Goal: Information Seeking & Learning: Find specific fact

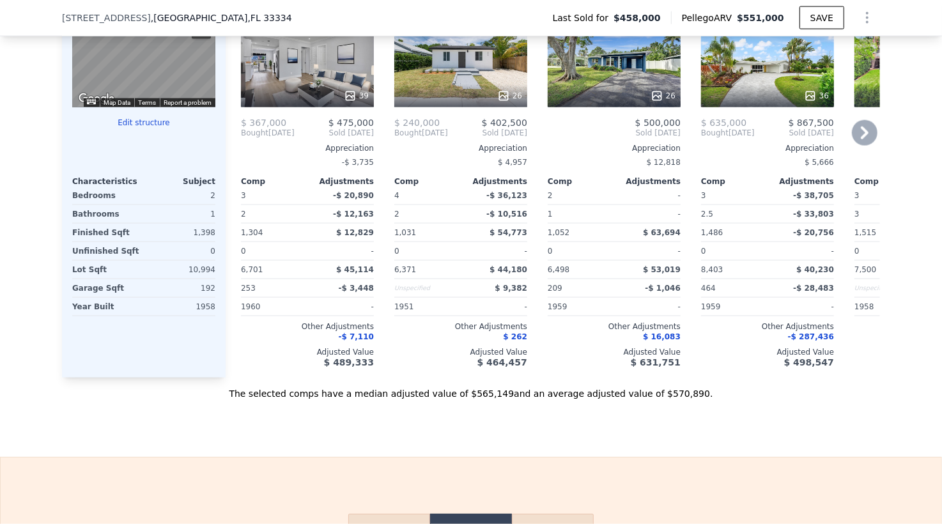
scroll to position [1289, 0]
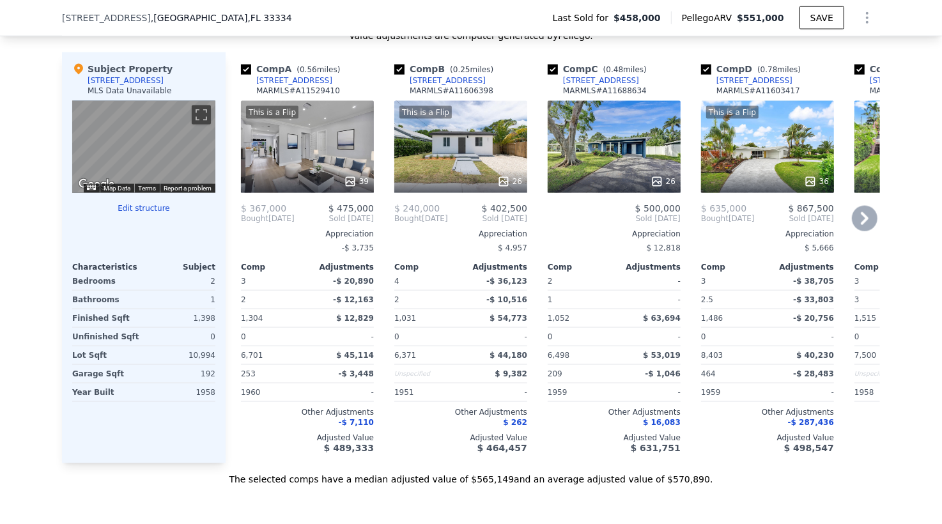
click at [575, 81] on div "[STREET_ADDRESS]" at bounding box center [601, 80] width 76 height 10
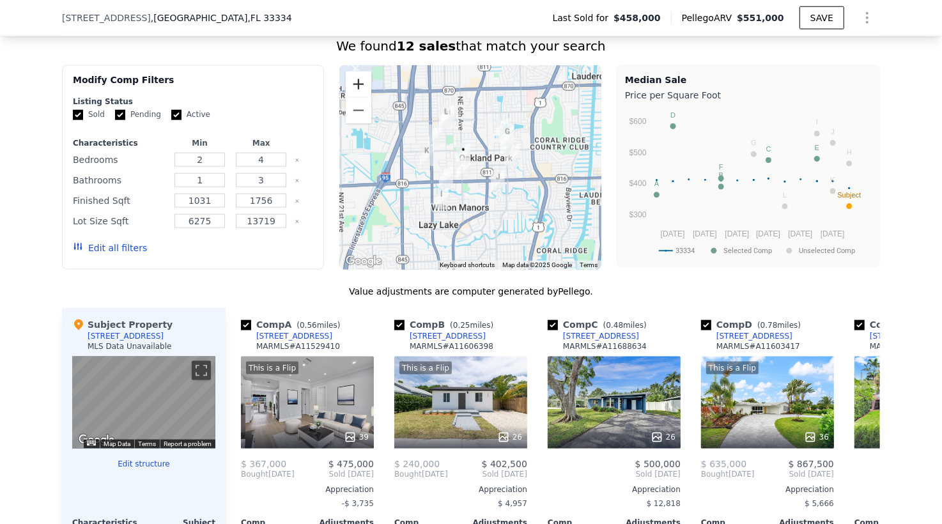
click at [360, 92] on button "Zoom in" at bounding box center [359, 85] width 26 height 26
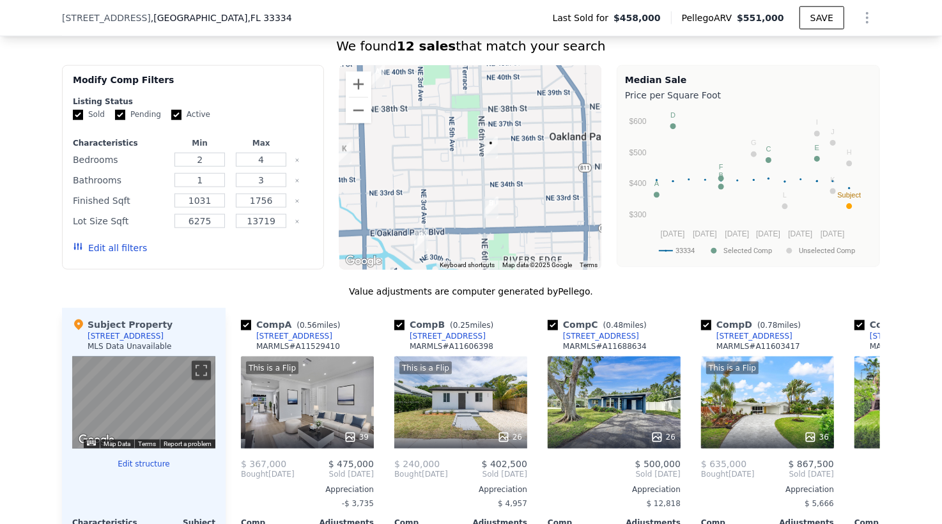
drag, startPoint x: 482, startPoint y: 195, endPoint x: 522, endPoint y: 163, distance: 50.9
click at [522, 163] on div at bounding box center [471, 167] width 262 height 205
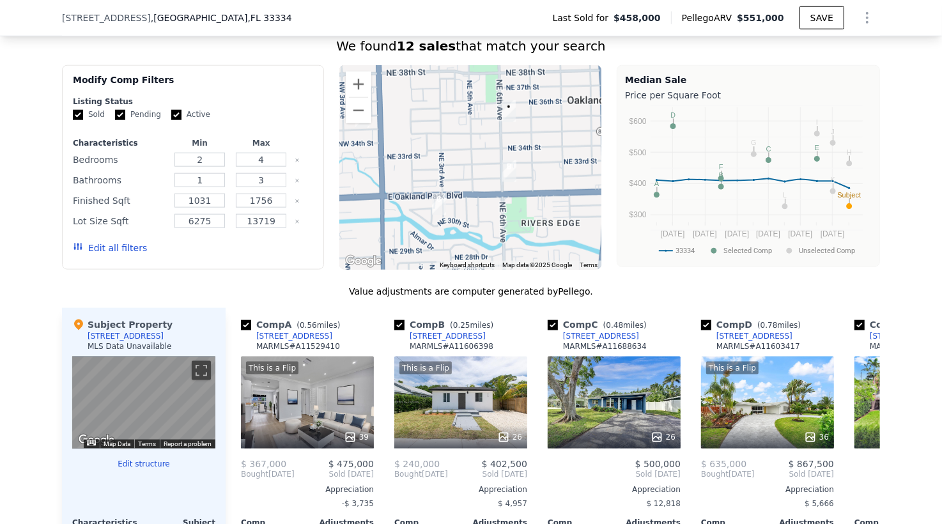
drag, startPoint x: 426, startPoint y: 237, endPoint x: 440, endPoint y: 233, distance: 14.6
click at [440, 233] on div at bounding box center [471, 167] width 262 height 205
click at [356, 95] on button "Zoom in" at bounding box center [359, 85] width 26 height 26
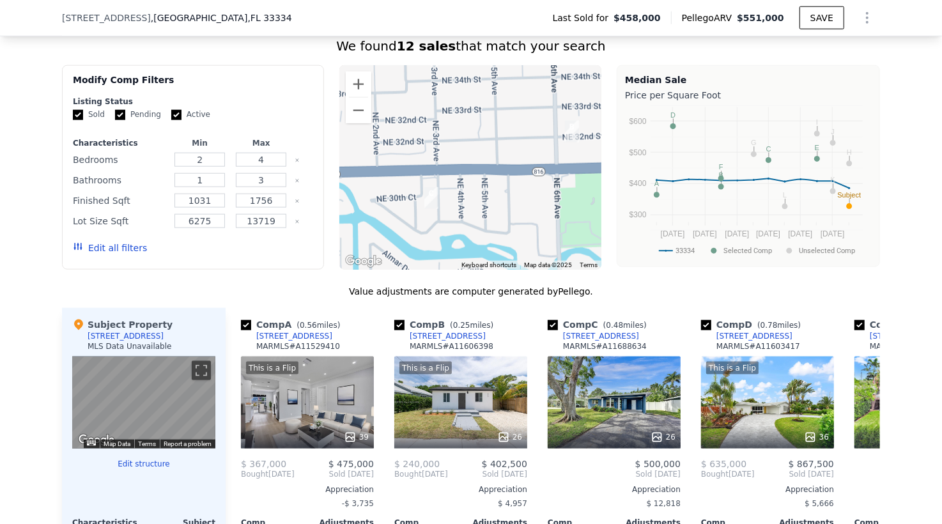
drag, startPoint x: 459, startPoint y: 245, endPoint x: 480, endPoint y: 191, distance: 58.1
click at [480, 191] on div at bounding box center [471, 167] width 262 height 205
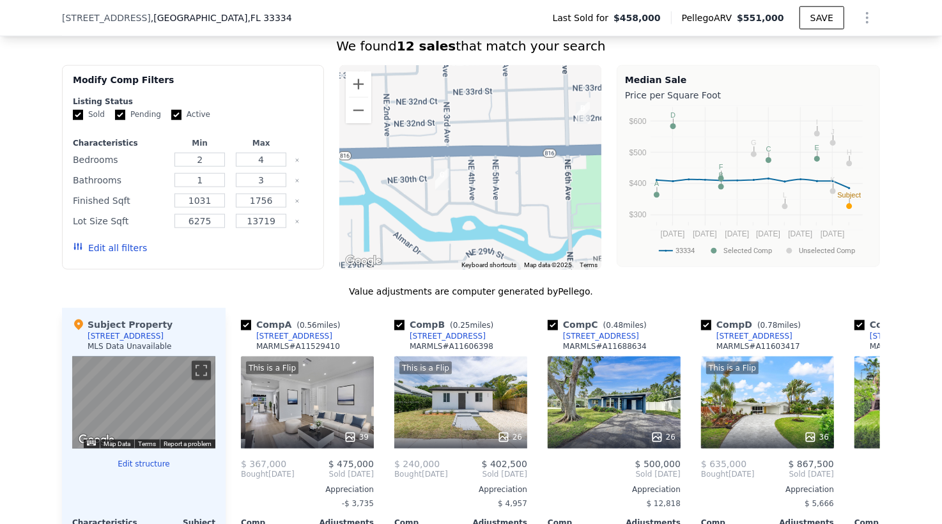
drag, startPoint x: 453, startPoint y: 238, endPoint x: 482, endPoint y: 208, distance: 42.1
click at [482, 208] on div at bounding box center [471, 167] width 262 height 205
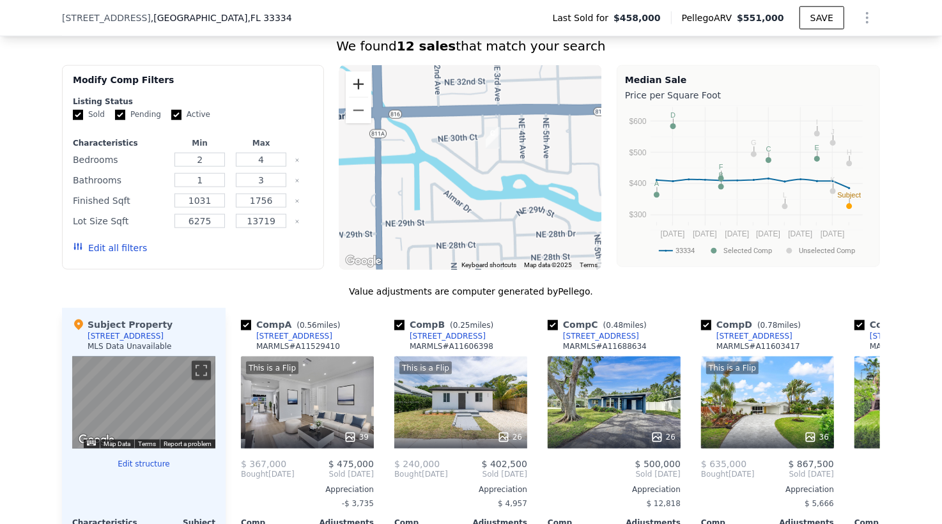
click at [358, 89] on button "Zoom in" at bounding box center [359, 85] width 26 height 26
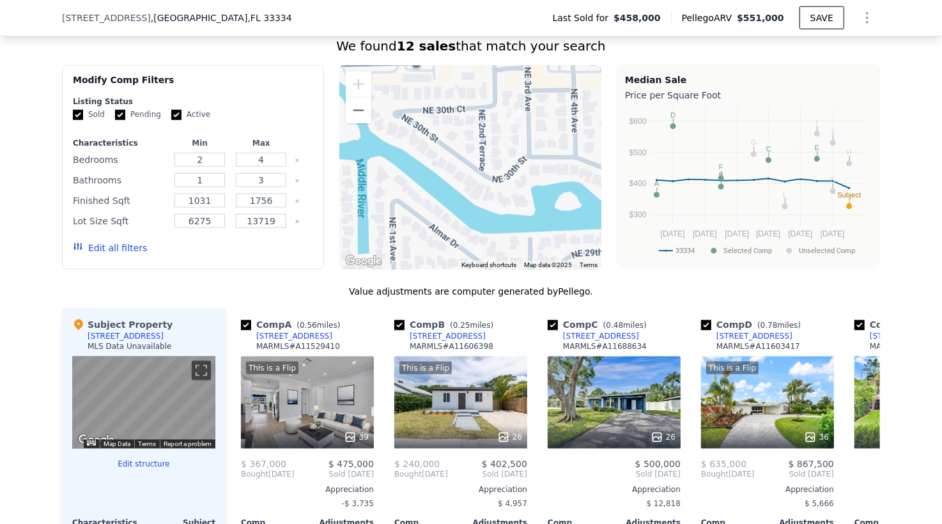
drag, startPoint x: 476, startPoint y: 168, endPoint x: 410, endPoint y: 159, distance: 67.1
click at [411, 159] on div at bounding box center [471, 167] width 262 height 205
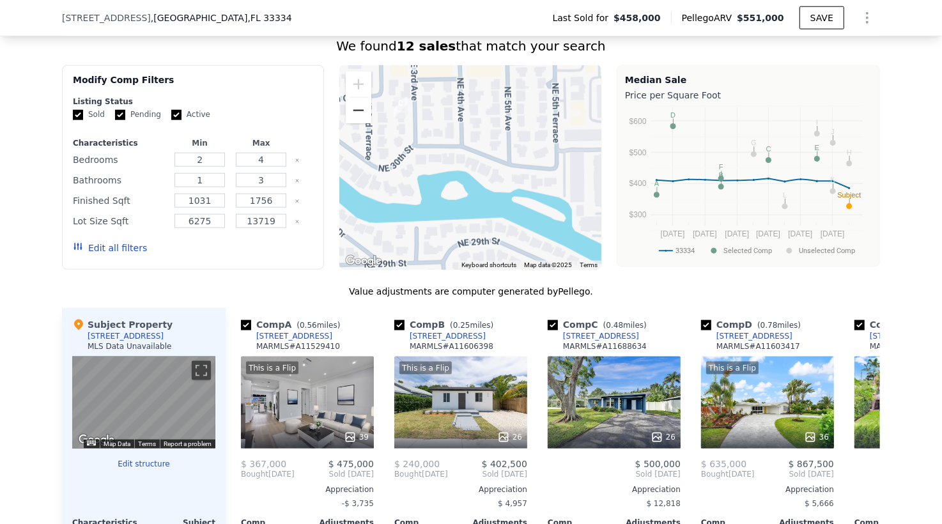
click at [354, 123] on button "Zoom out" at bounding box center [359, 111] width 26 height 26
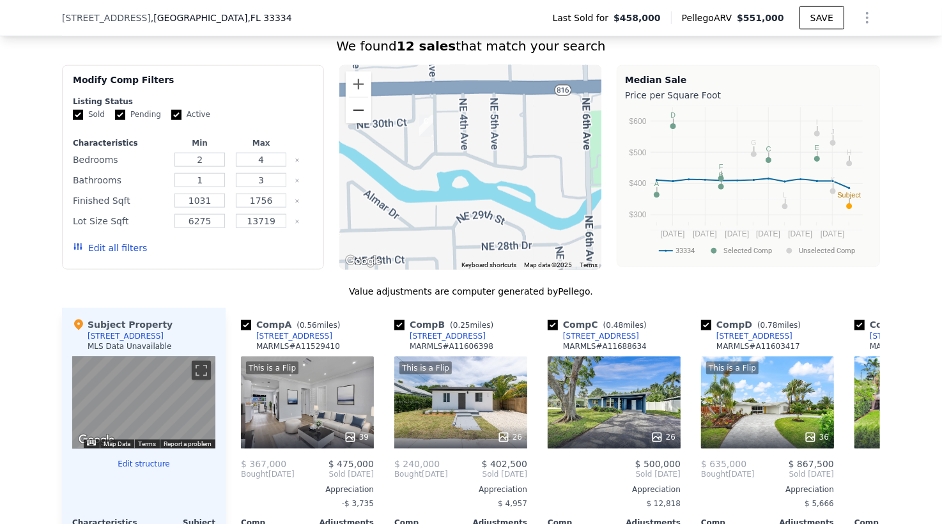
click at [354, 123] on button "Zoom out" at bounding box center [359, 111] width 26 height 26
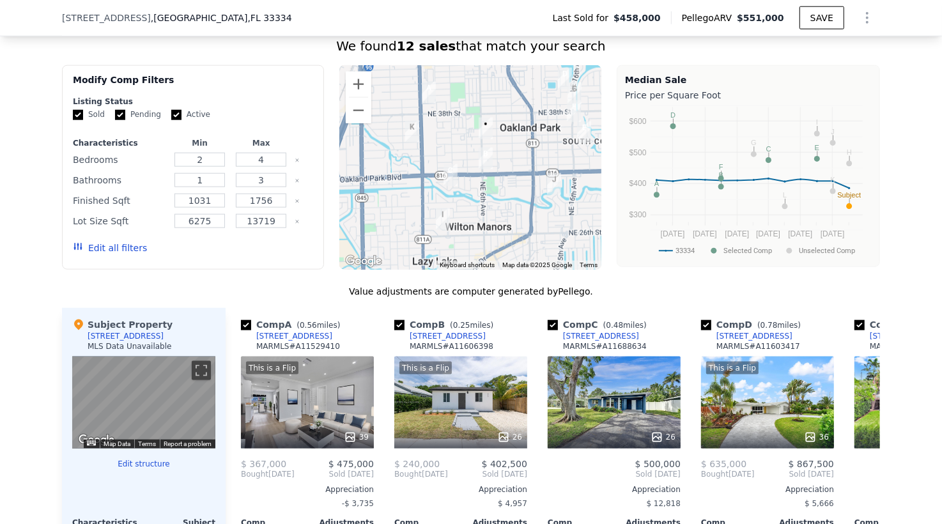
drag, startPoint x: 426, startPoint y: 162, endPoint x: 383, endPoint y: 176, distance: 45.3
click at [383, 176] on div at bounding box center [471, 167] width 262 height 205
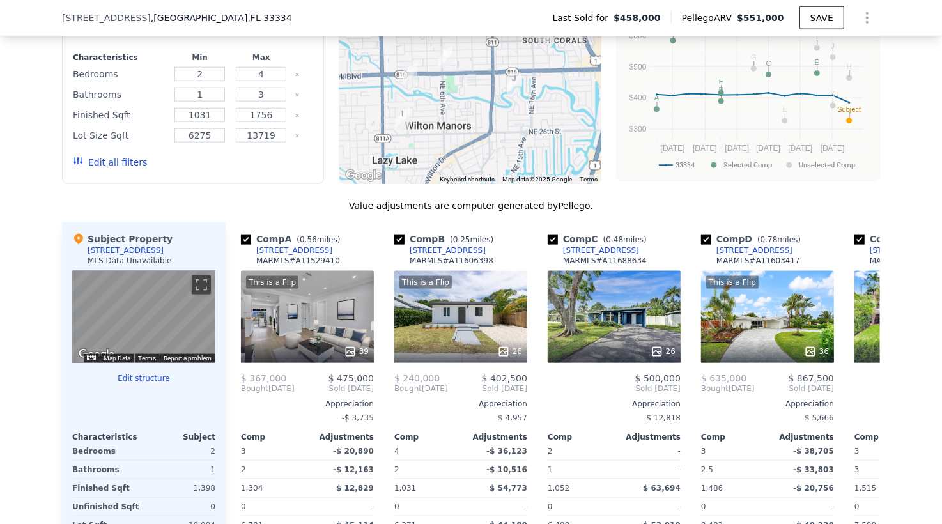
scroll to position [948, 0]
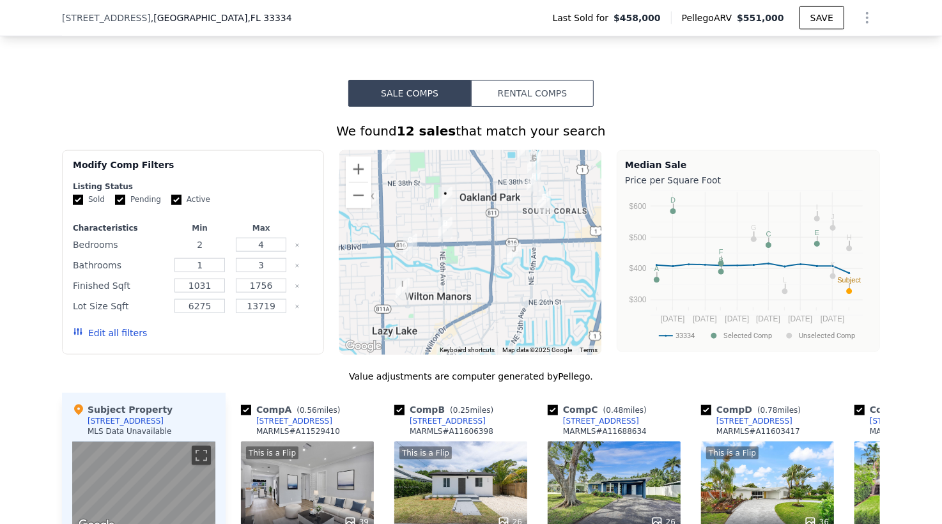
drag, startPoint x: 202, startPoint y: 246, endPoint x: 173, endPoint y: 242, distance: 29.7
click at [171, 234] on div "Characteristics Min Max Bedrooms 2 4 Bathrooms 1 3 Finished Sqft 1031 1756 Lot …" at bounding box center [193, 287] width 240 height 128
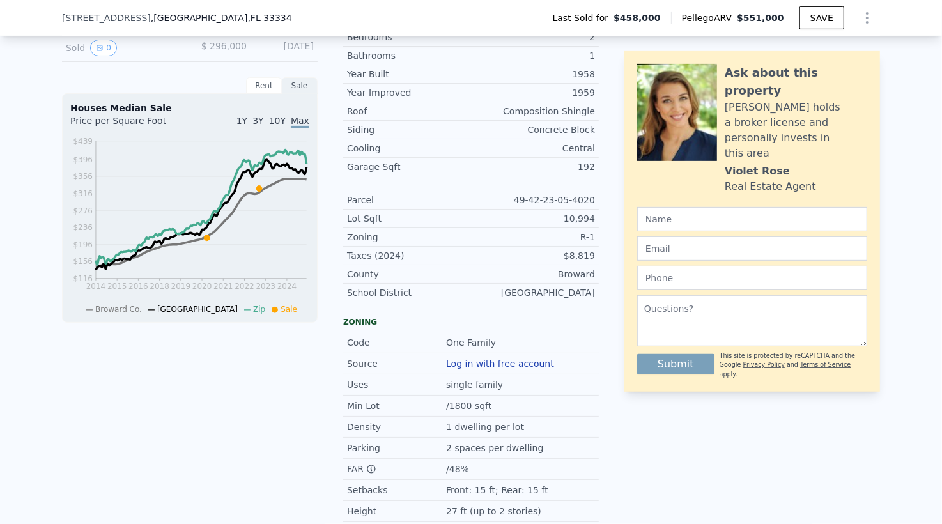
scroll to position [10, 0]
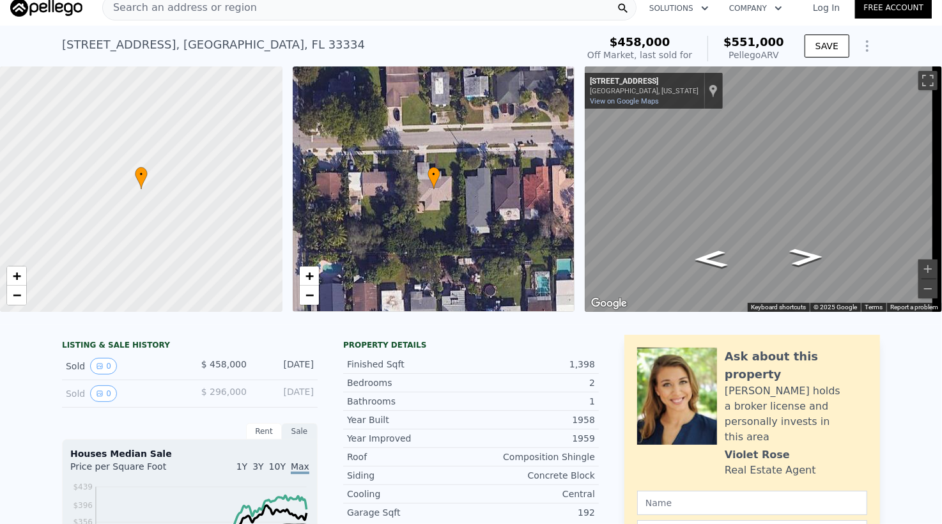
click at [530, 402] on div "Bathrooms 1" at bounding box center [471, 402] width 256 height 19
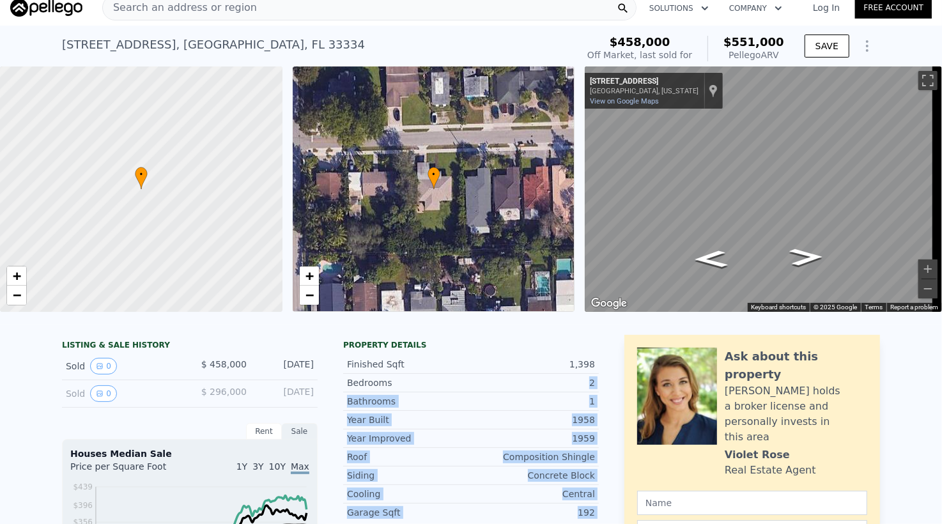
drag, startPoint x: 563, startPoint y: 393, endPoint x: 608, endPoint y: 393, distance: 44.8
click at [557, 408] on div "1" at bounding box center [533, 401] width 124 height 13
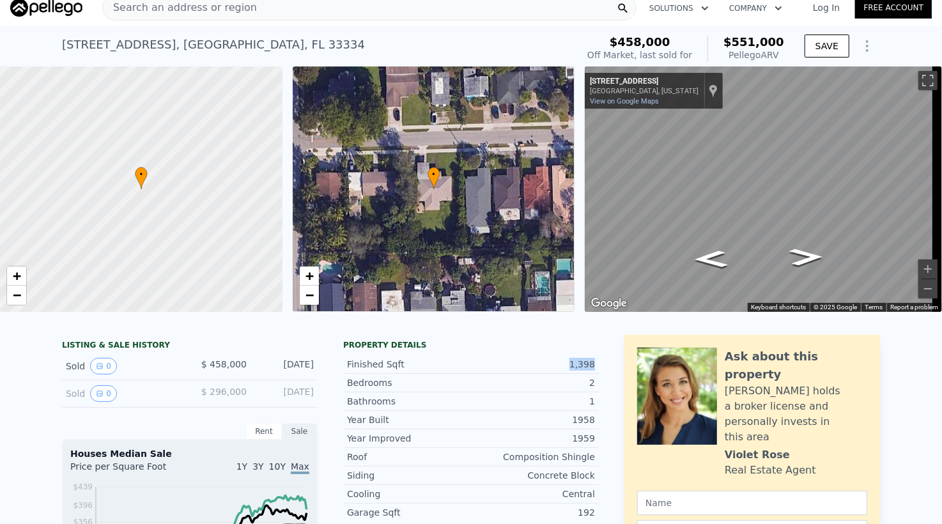
drag, startPoint x: 569, startPoint y: 373, endPoint x: 593, endPoint y: 375, distance: 24.4
click at [591, 374] on div "Finished Sqft 1,398" at bounding box center [471, 365] width 256 height 19
click at [544, 393] on div "Bedrooms 2" at bounding box center [471, 383] width 256 height 19
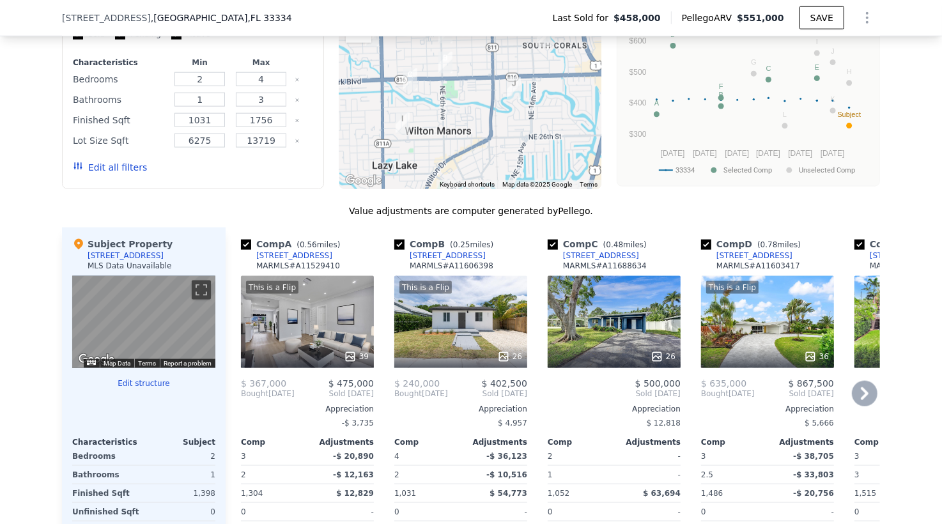
scroll to position [1029, 0]
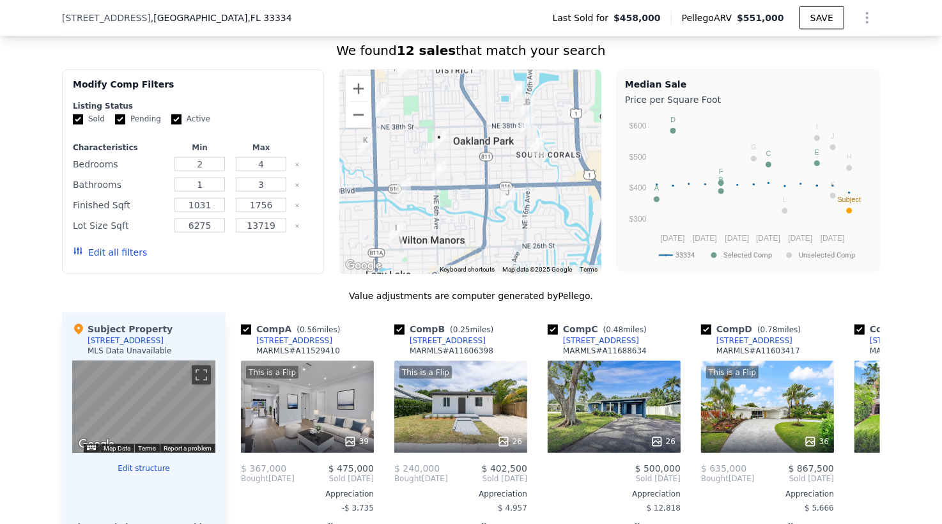
drag, startPoint x: 552, startPoint y: 157, endPoint x: 545, endPoint y: 183, distance: 26.5
click at [545, 183] on div at bounding box center [471, 172] width 262 height 205
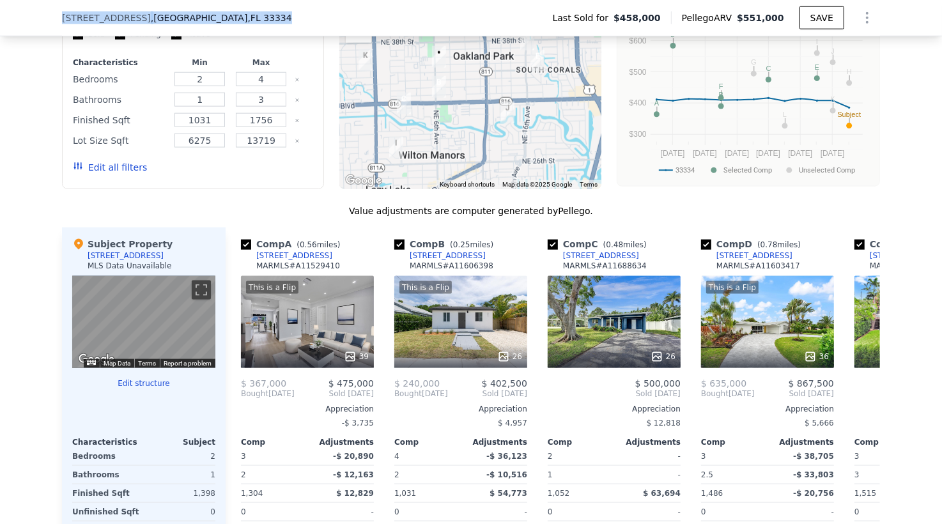
drag, startPoint x: 231, startPoint y: 20, endPoint x: 47, endPoint y: 25, distance: 184.2
click at [47, 25] on div "[STREET_ADDRESS] Last Sold for $458,000 Pellego ARV $551,000 SAVE" at bounding box center [471, 18] width 942 height 36
copy div "[STREET_ADDRESS]"
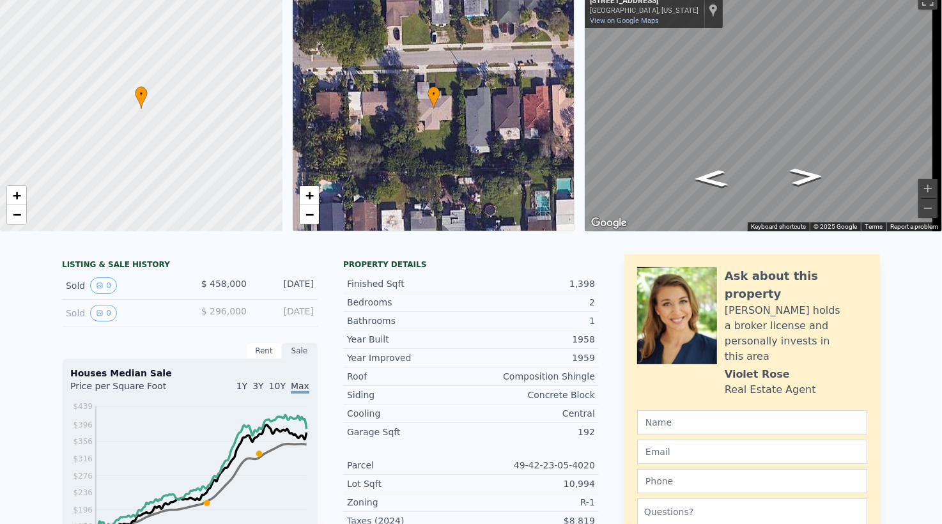
scroll to position [0, 0]
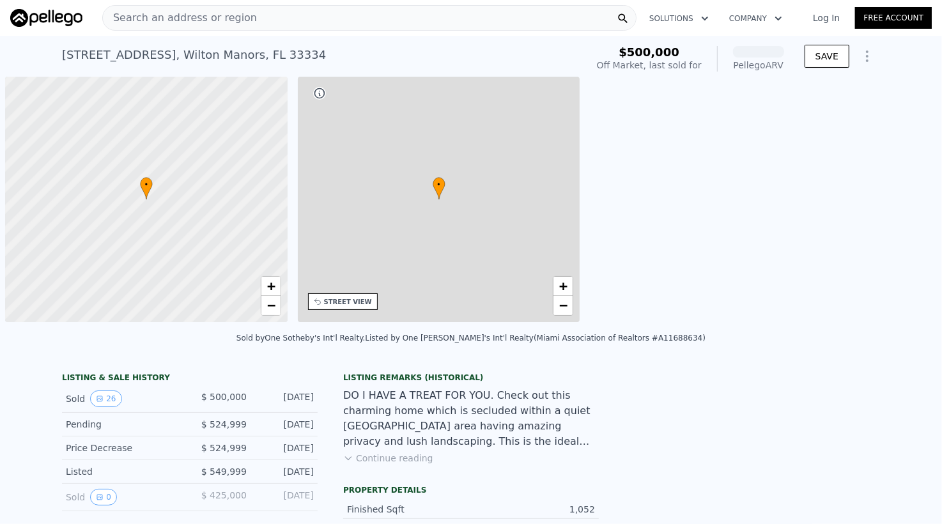
scroll to position [0, 5]
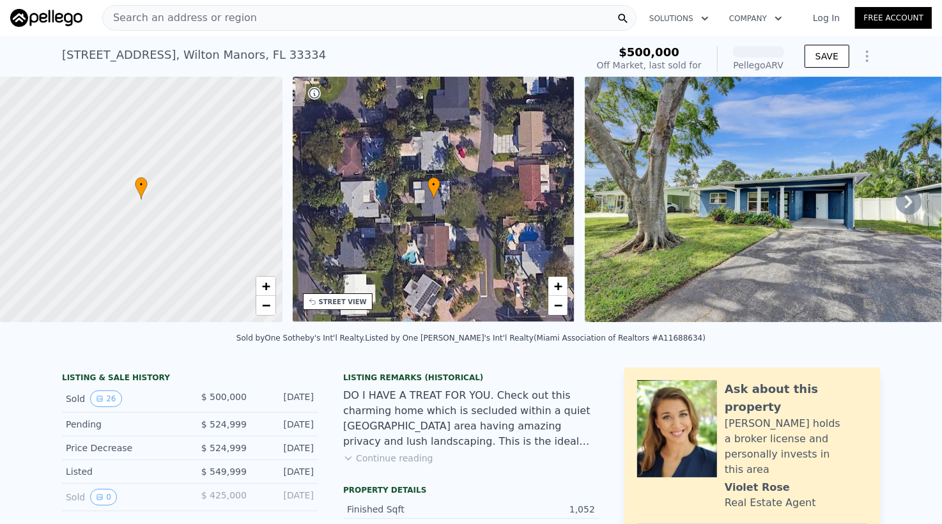
click at [896, 205] on icon at bounding box center [909, 202] width 26 height 26
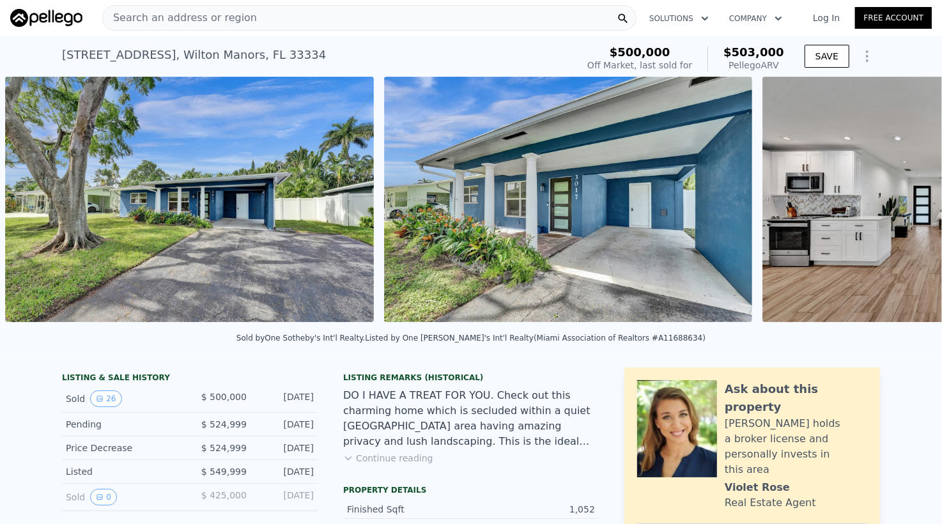
click at [889, 205] on div "• + − • + − STREET VIEW Loading... SATELLITE VIEW" at bounding box center [471, 202] width 942 height 250
click at [896, 205] on icon at bounding box center [909, 202] width 26 height 26
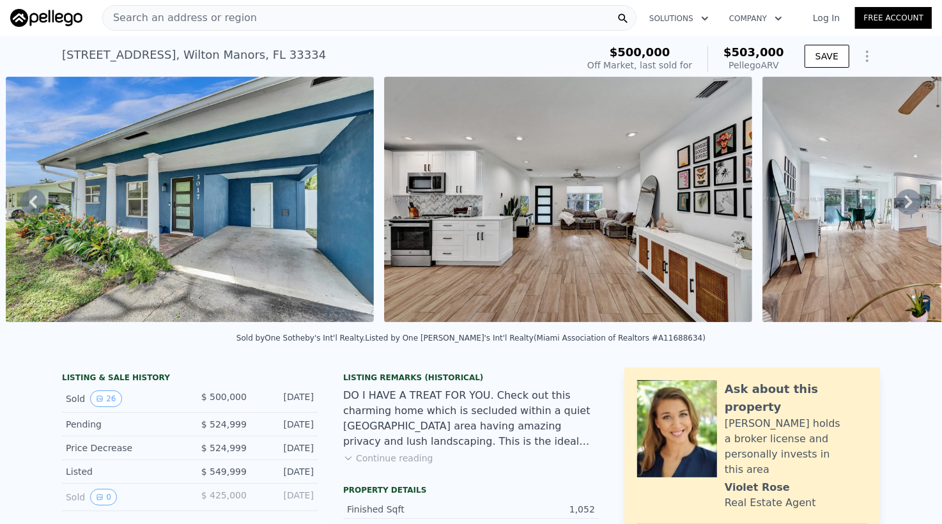
click at [896, 205] on icon at bounding box center [909, 202] width 26 height 26
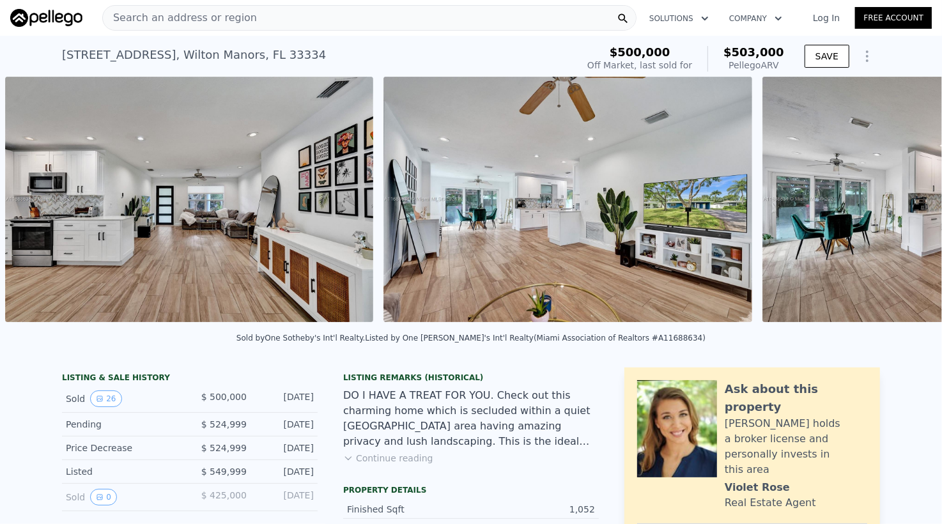
click at [890, 205] on div "• + − • + − STREET VIEW Loading... SATELLITE VIEW" at bounding box center [471, 202] width 942 height 250
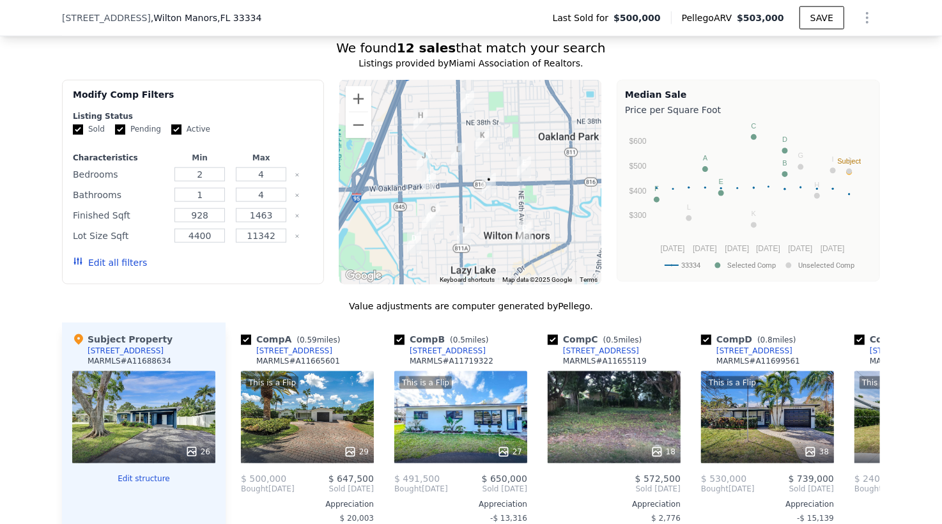
scroll to position [933, 0]
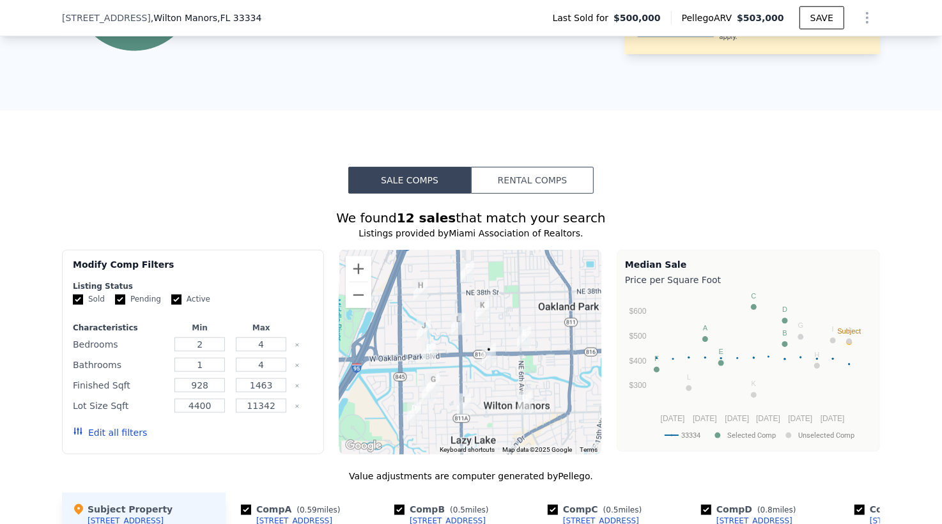
click at [584, 409] on div at bounding box center [471, 352] width 262 height 205
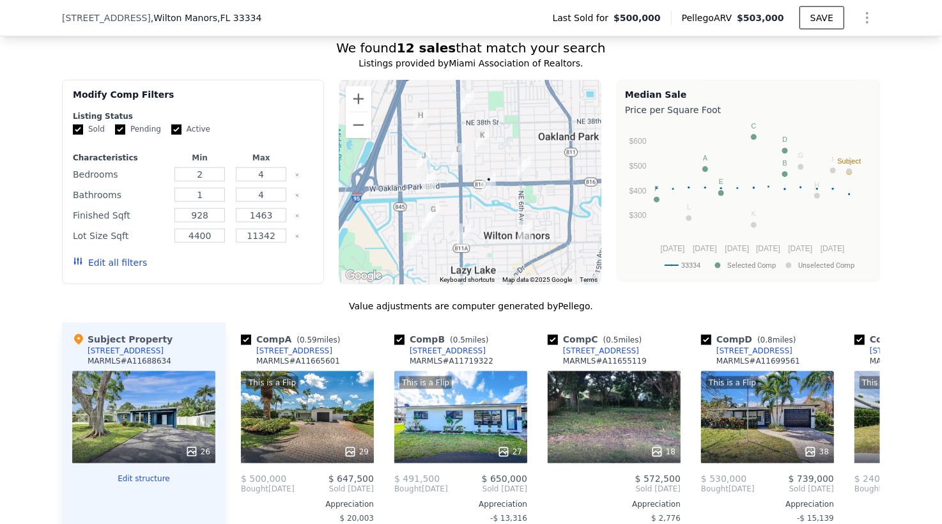
scroll to position [1018, 0]
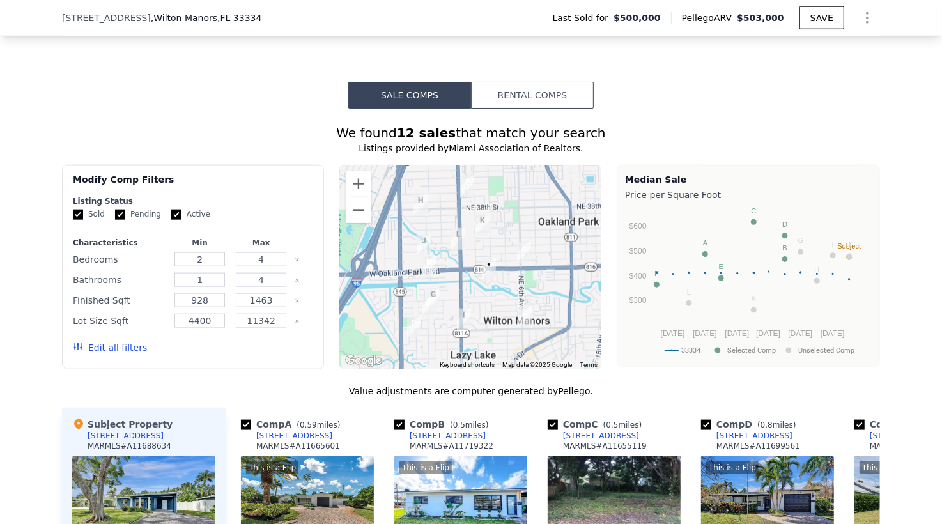
click at [358, 222] on button "Zoom out" at bounding box center [359, 211] width 26 height 26
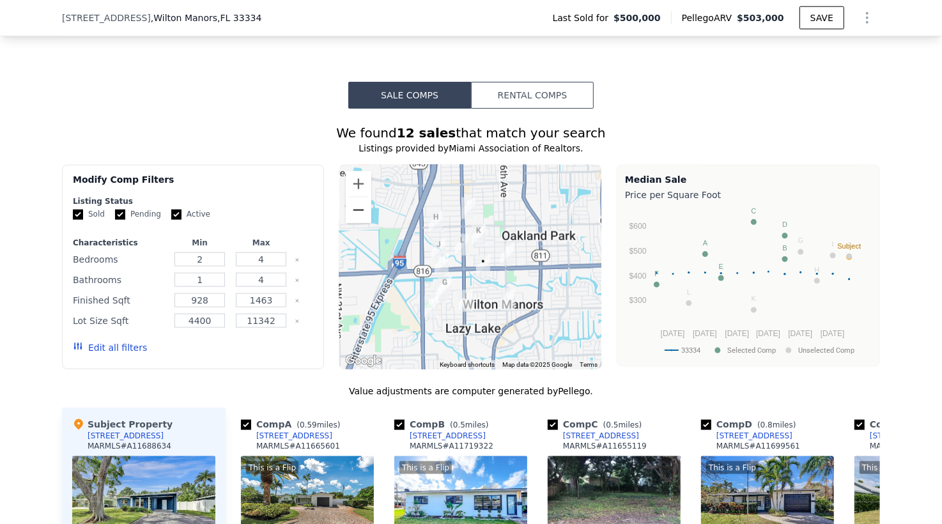
click at [358, 222] on button "Zoom out" at bounding box center [359, 211] width 26 height 26
